Goal: Information Seeking & Learning: Learn about a topic

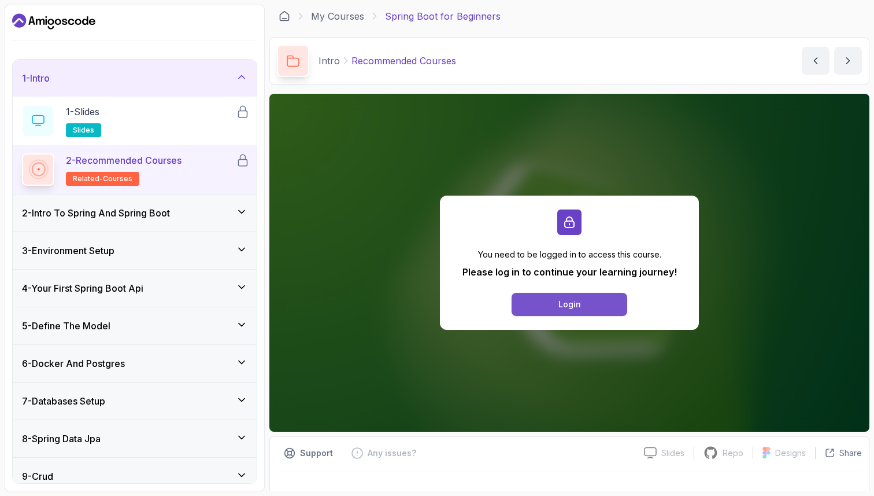
click at [578, 310] on button "Login" at bounding box center [570, 304] width 116 height 23
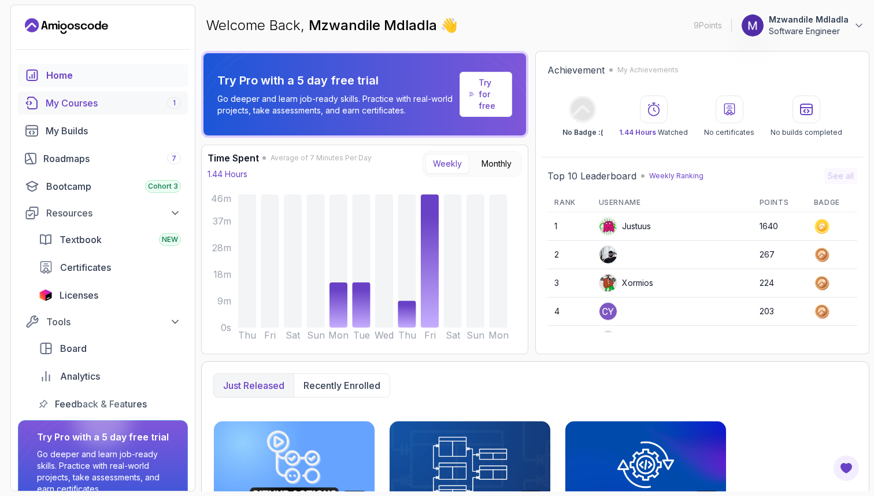
click at [130, 108] on div "My Courses 1" at bounding box center [113, 103] width 135 height 14
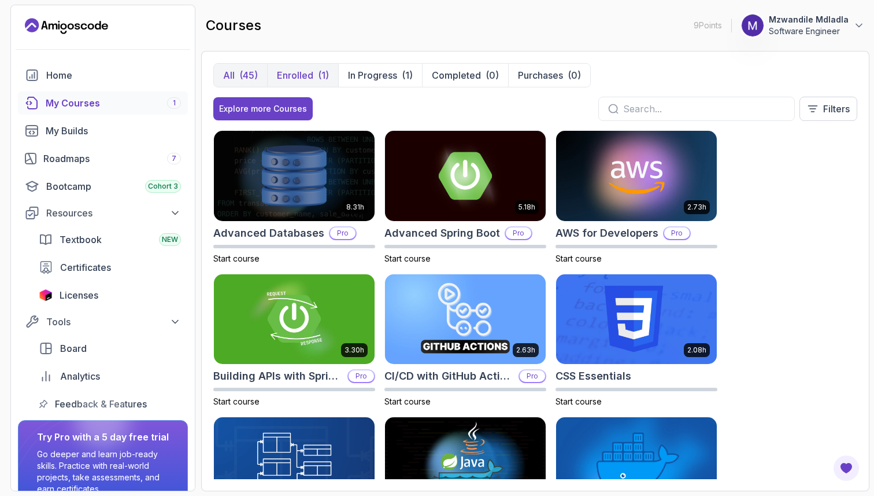
click at [306, 74] on p "Enrolled" at bounding box center [295, 75] width 36 height 14
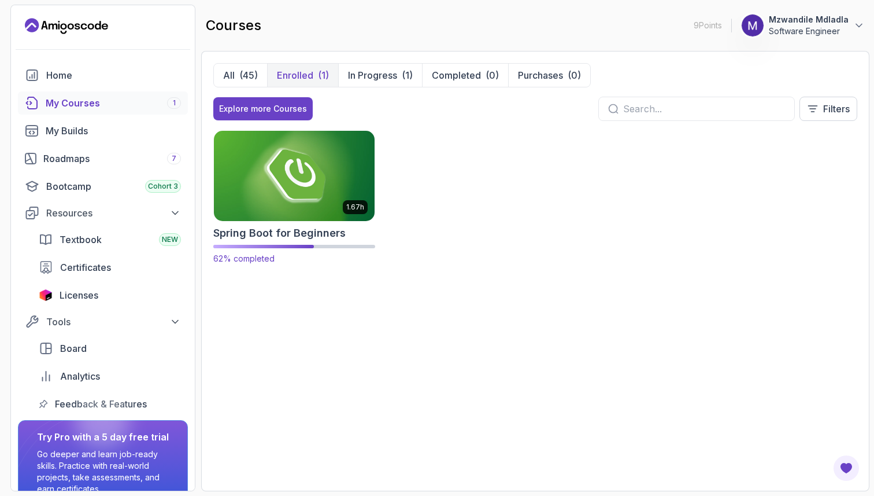
click at [261, 165] on img at bounding box center [294, 175] width 169 height 94
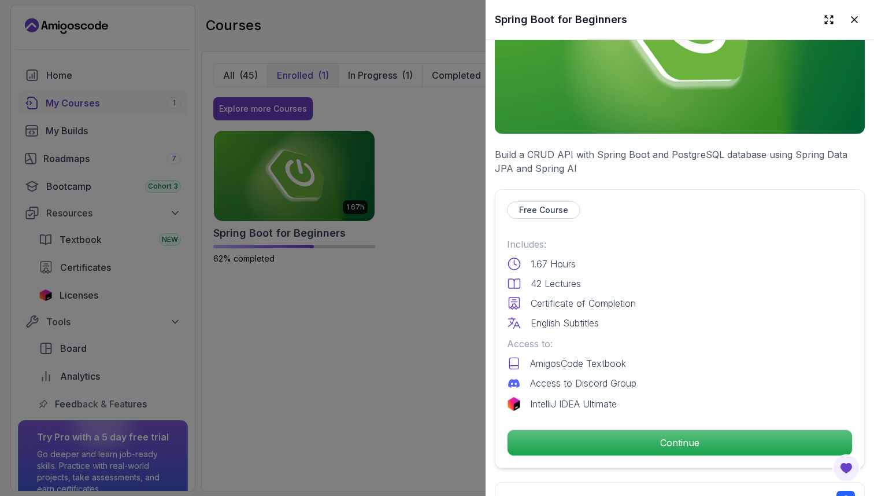
scroll to position [139, 0]
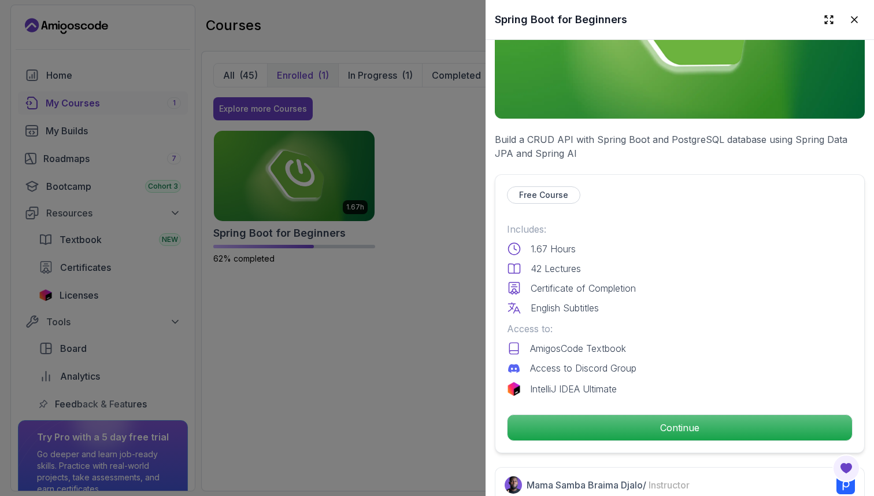
click at [655, 408] on div "Free Course Includes: 1.67 Hours 42 Lectures Certificate of Completion English …" at bounding box center [680, 313] width 370 height 279
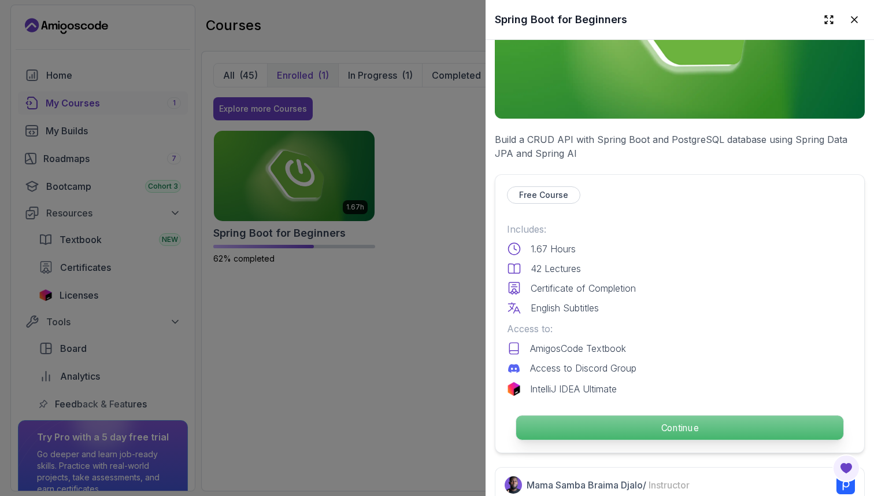
click at [655, 427] on p "Continue" at bounding box center [679, 427] width 327 height 24
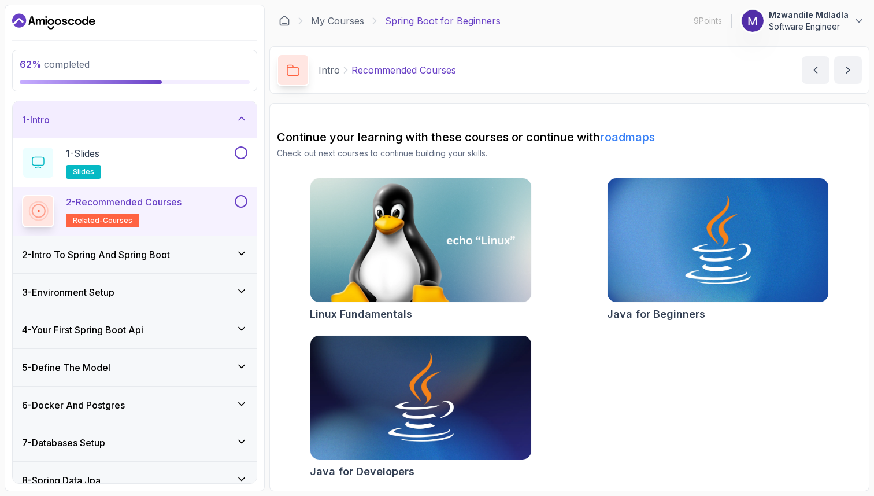
click at [245, 438] on icon at bounding box center [242, 441] width 12 height 12
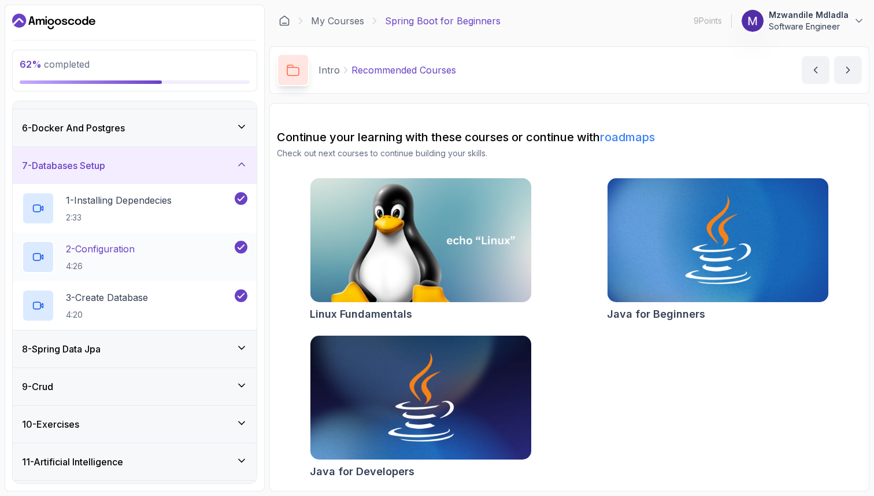
scroll to position [214, 0]
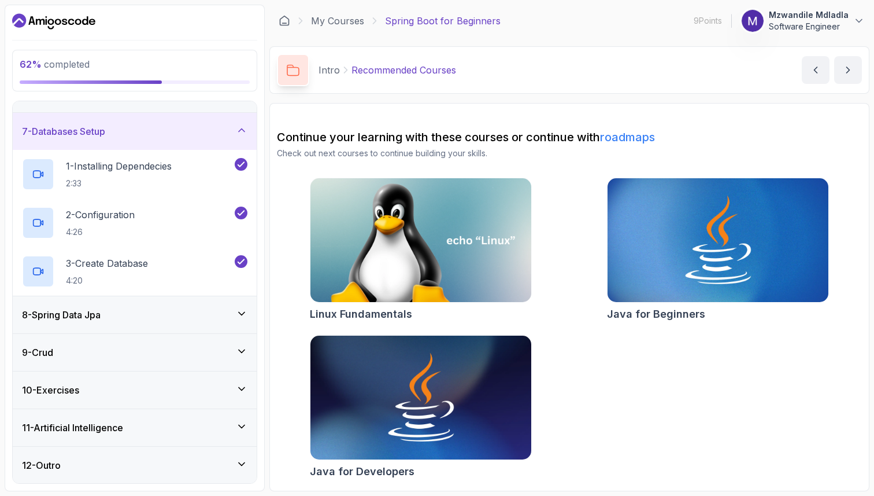
click at [249, 313] on div "8 - Spring Data Jpa" at bounding box center [135, 314] width 244 height 37
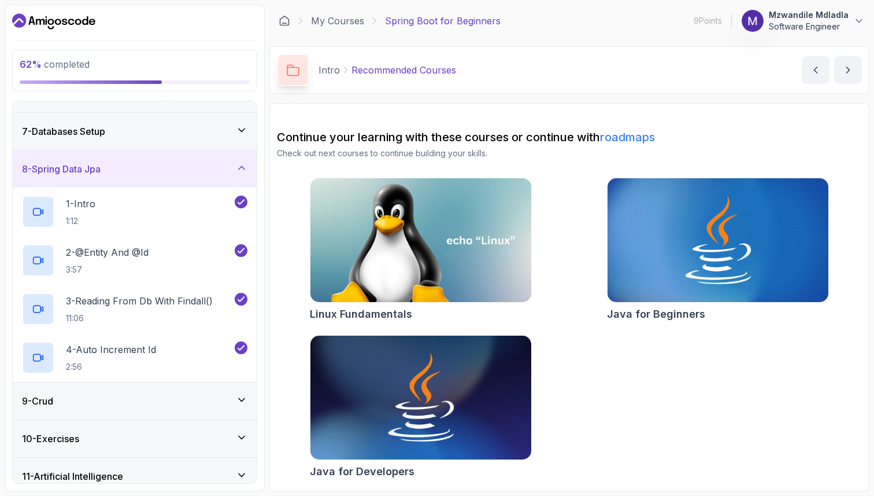
click at [244, 399] on icon at bounding box center [242, 400] width 12 height 12
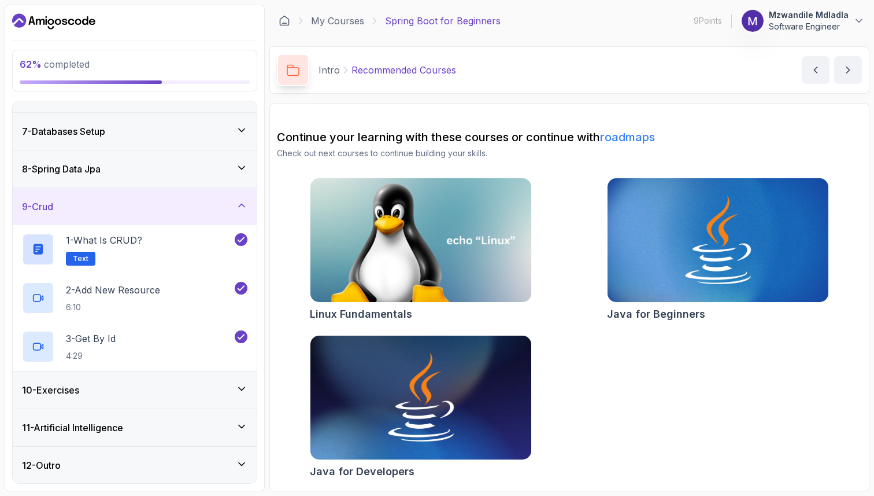
click at [242, 390] on icon at bounding box center [242, 389] width 12 height 12
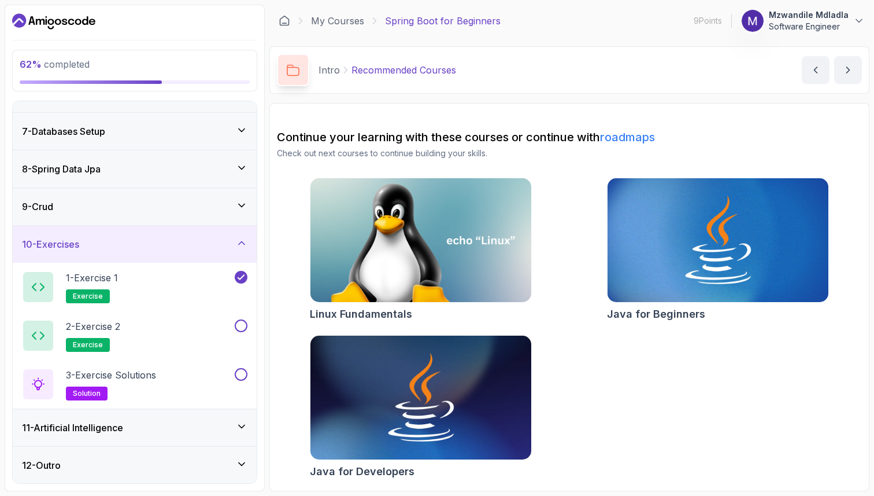
click at [243, 424] on icon at bounding box center [242, 426] width 12 height 12
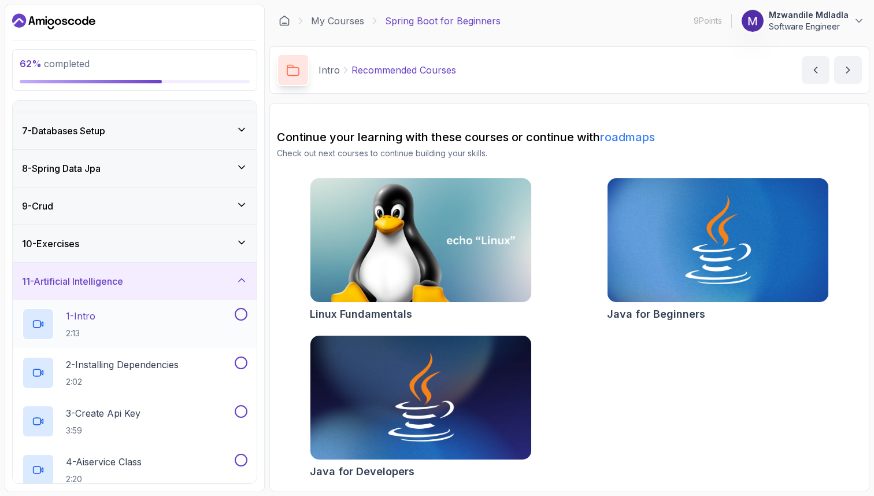
click at [114, 316] on div "1 - Intro 2:13" at bounding box center [127, 324] width 210 height 32
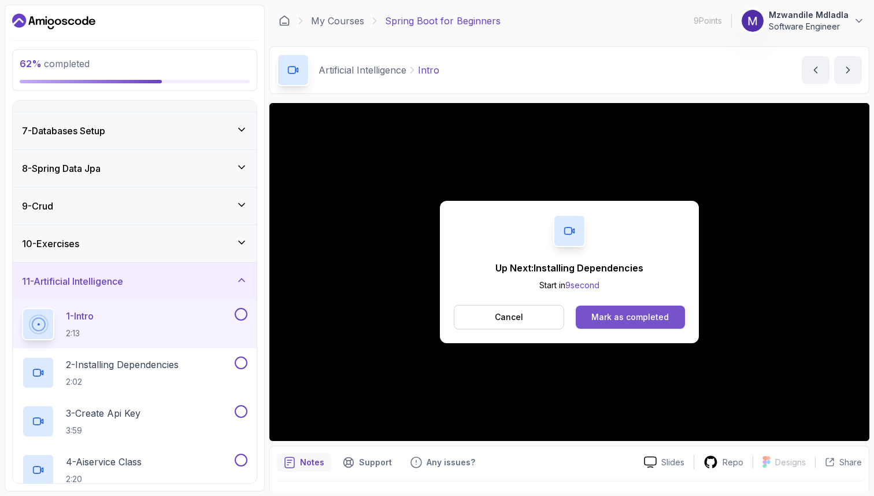
click at [636, 314] on div "Mark as completed" at bounding box center [629, 317] width 77 height 12
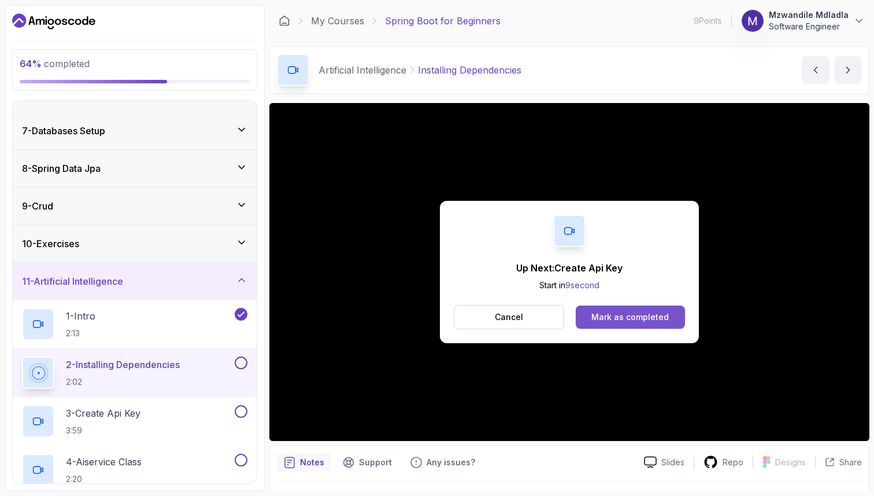
click at [635, 321] on div "Mark as completed" at bounding box center [629, 317] width 77 height 12
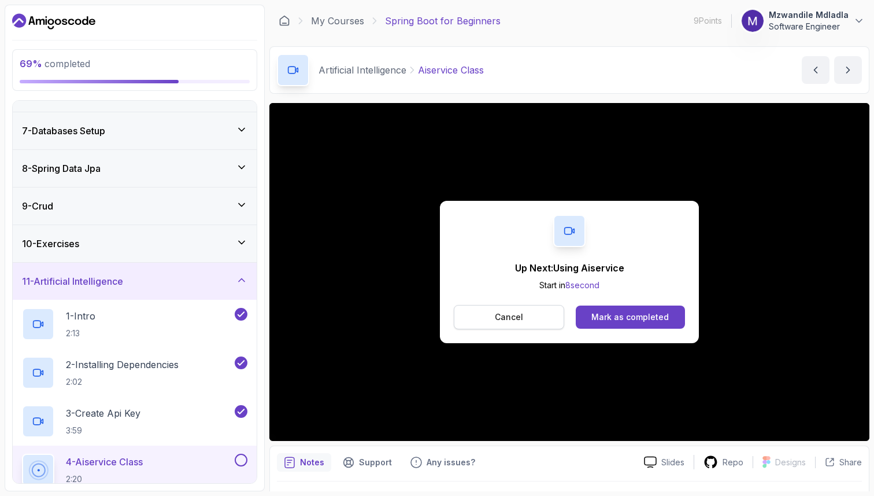
click at [507, 320] on p "Cancel" at bounding box center [509, 317] width 28 height 12
